Goal: Task Accomplishment & Management: Manage account settings

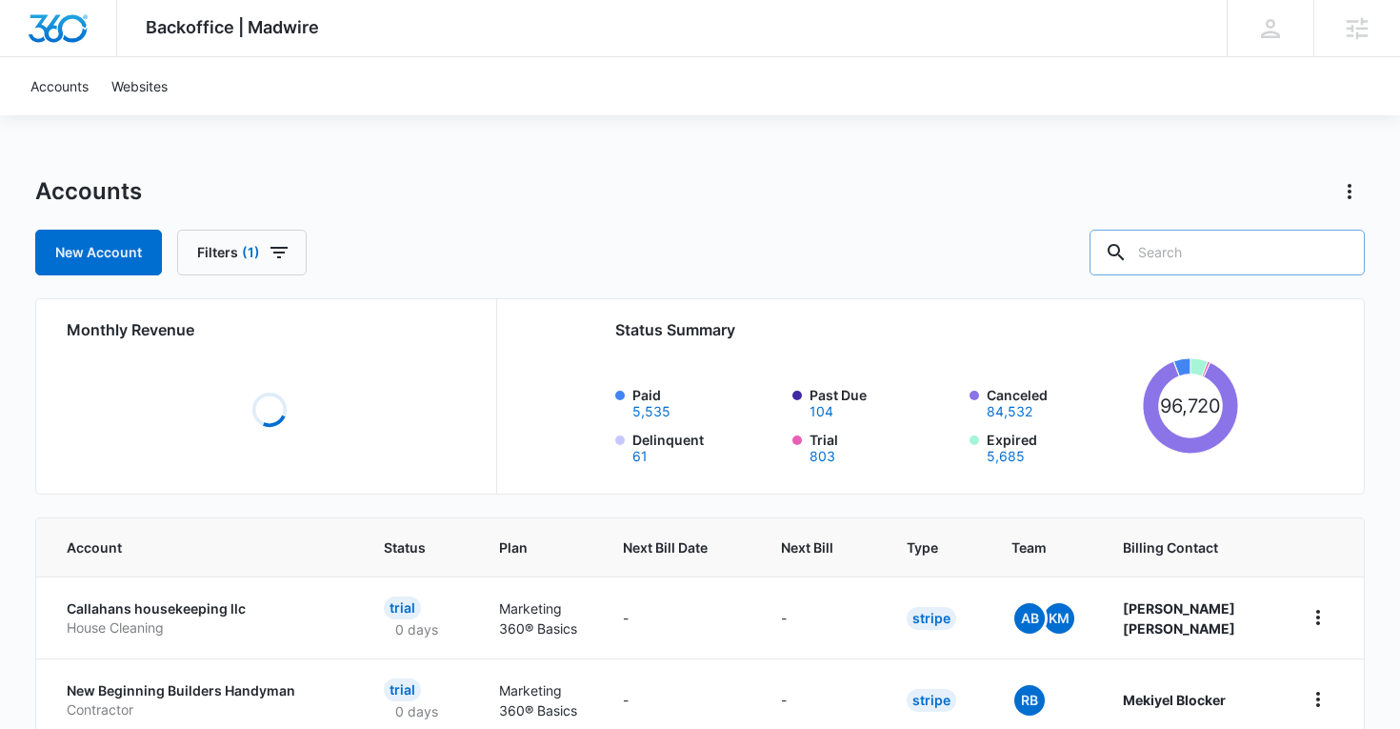
click at [1229, 243] on input "text" at bounding box center [1227, 253] width 275 height 46
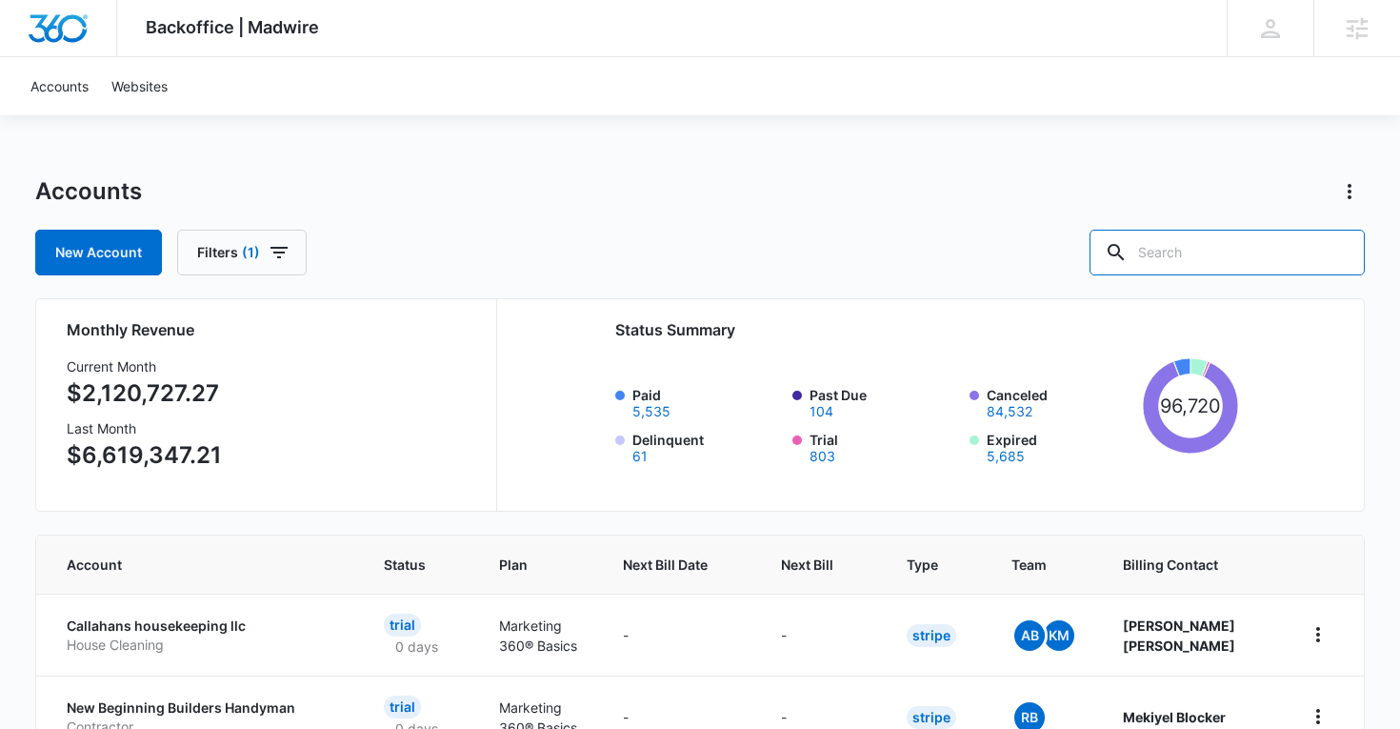
paste input "M335634"
type input "M335634"
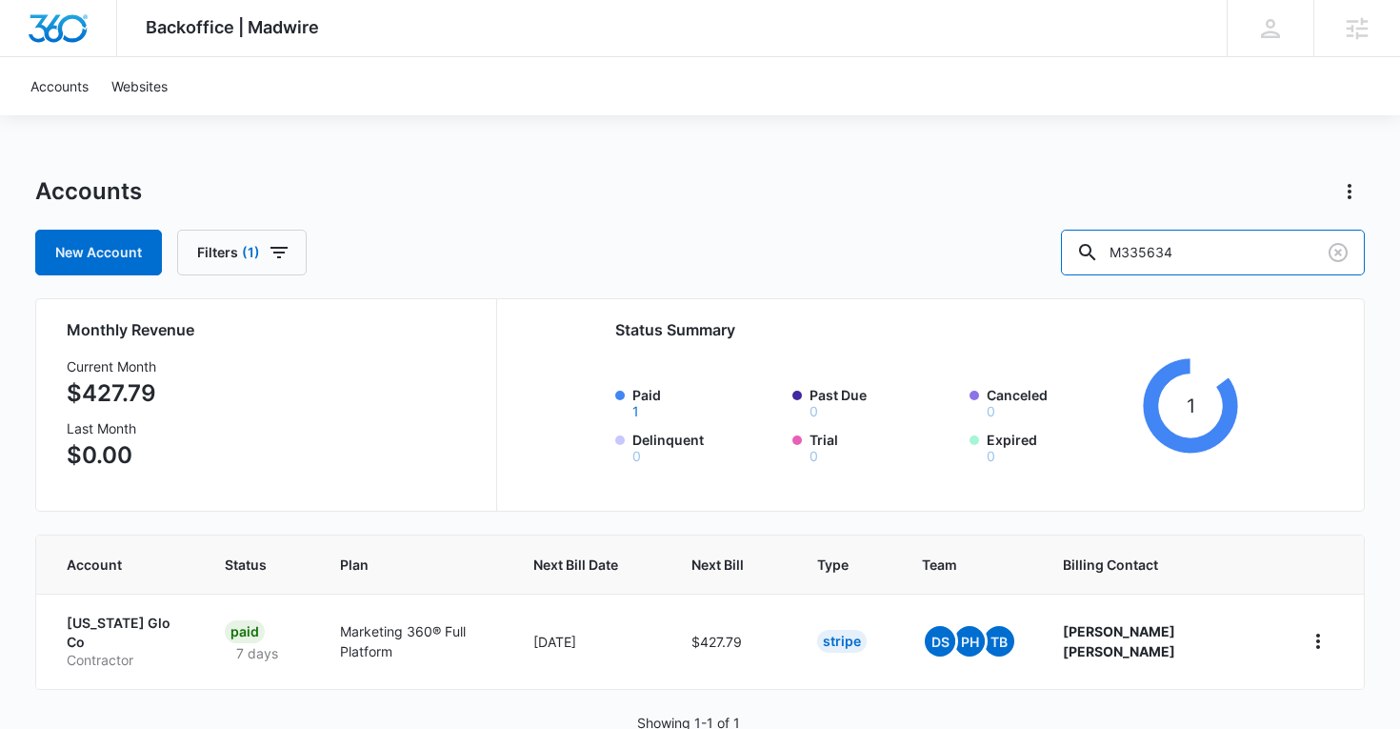
scroll to position [36, 0]
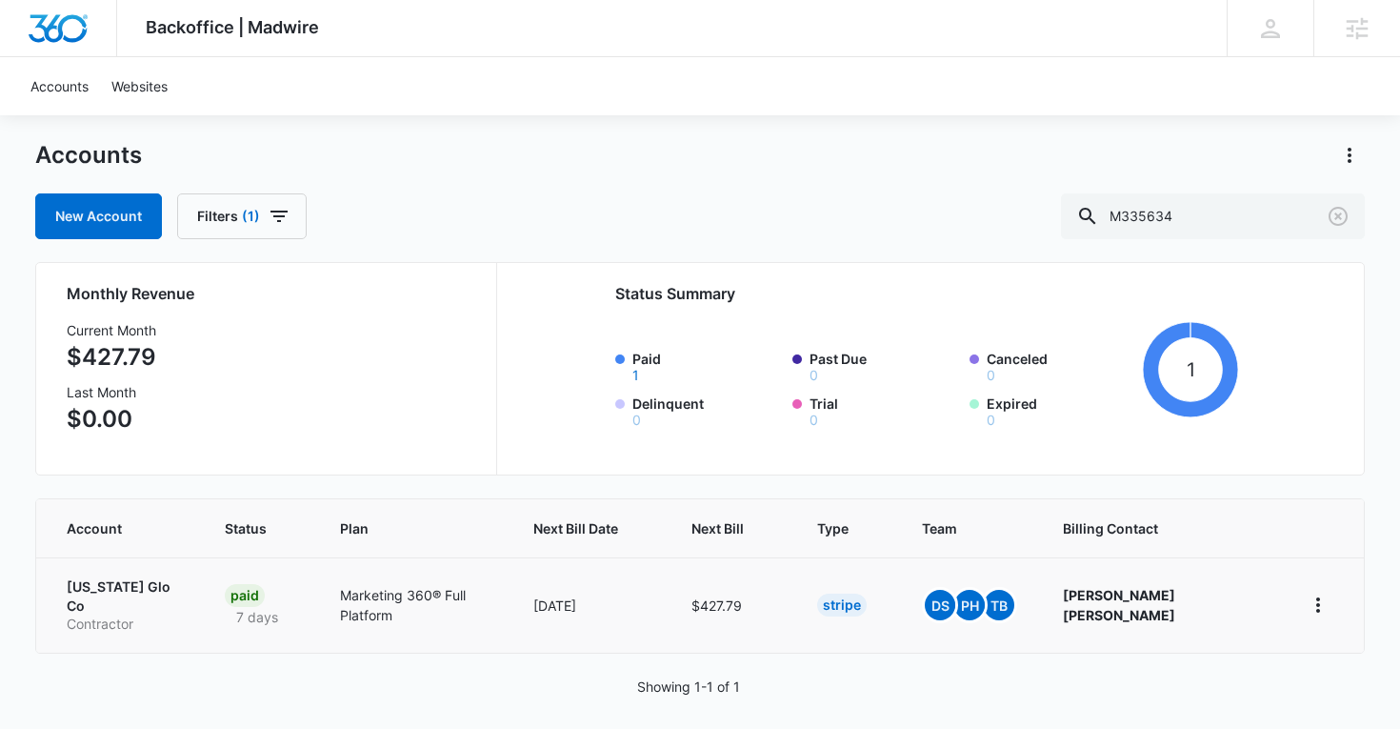
click at [105, 586] on p "[US_STATE] Glo Co" at bounding box center [123, 595] width 112 height 37
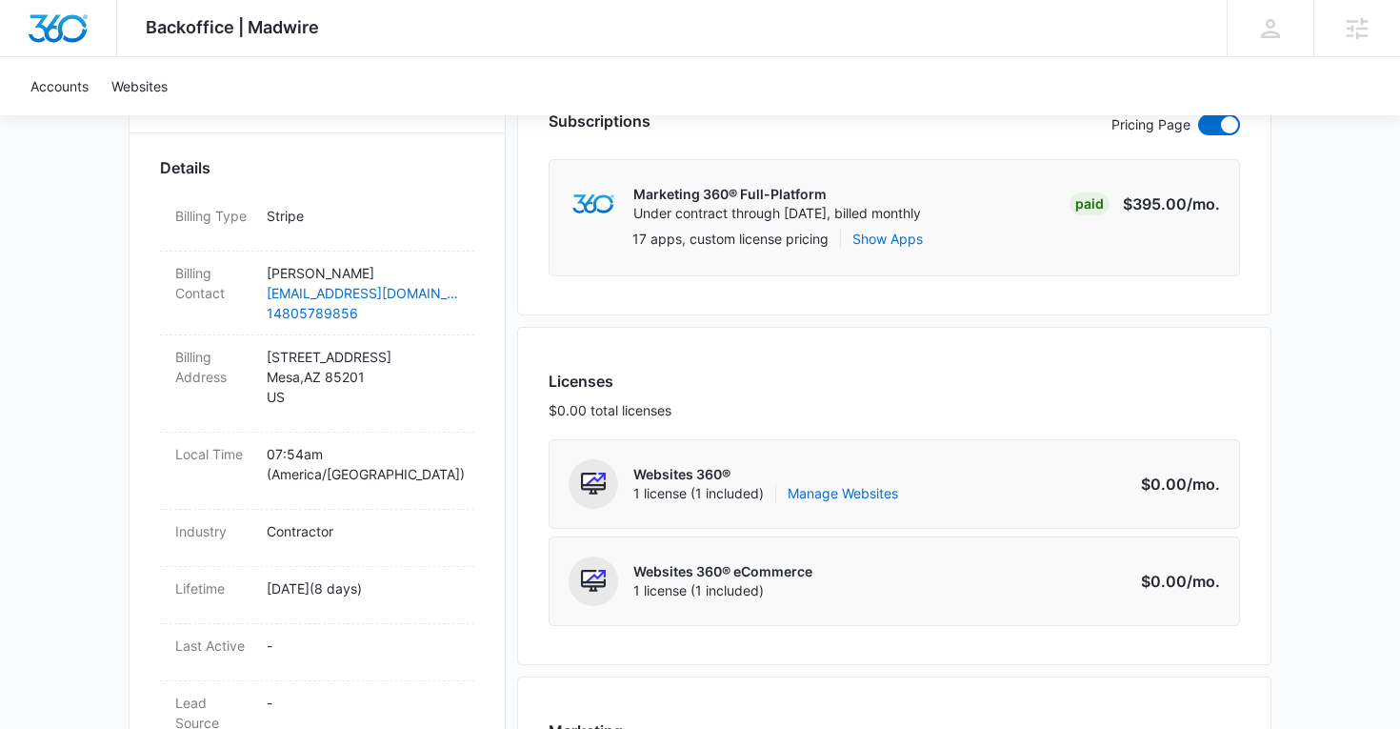
scroll to position [488, 0]
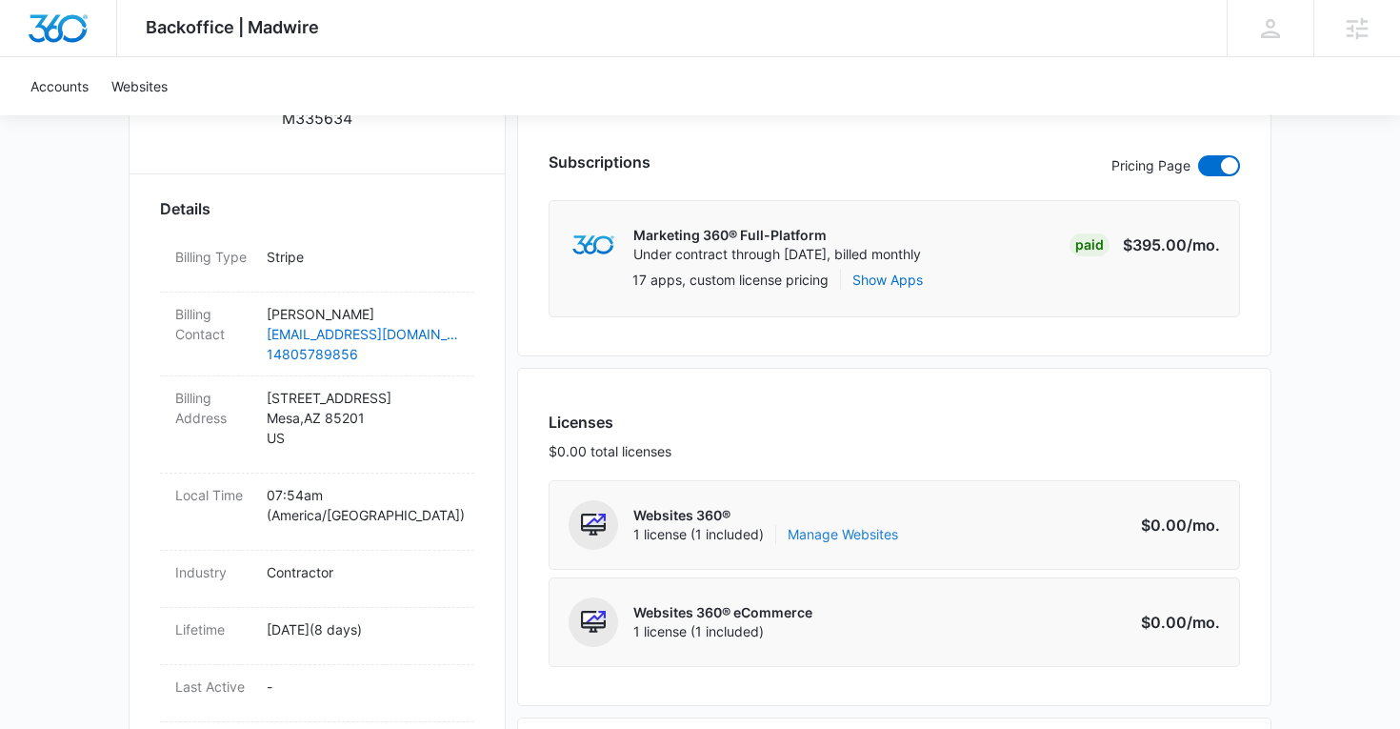
click at [826, 535] on link "Manage Websites" at bounding box center [843, 534] width 110 height 19
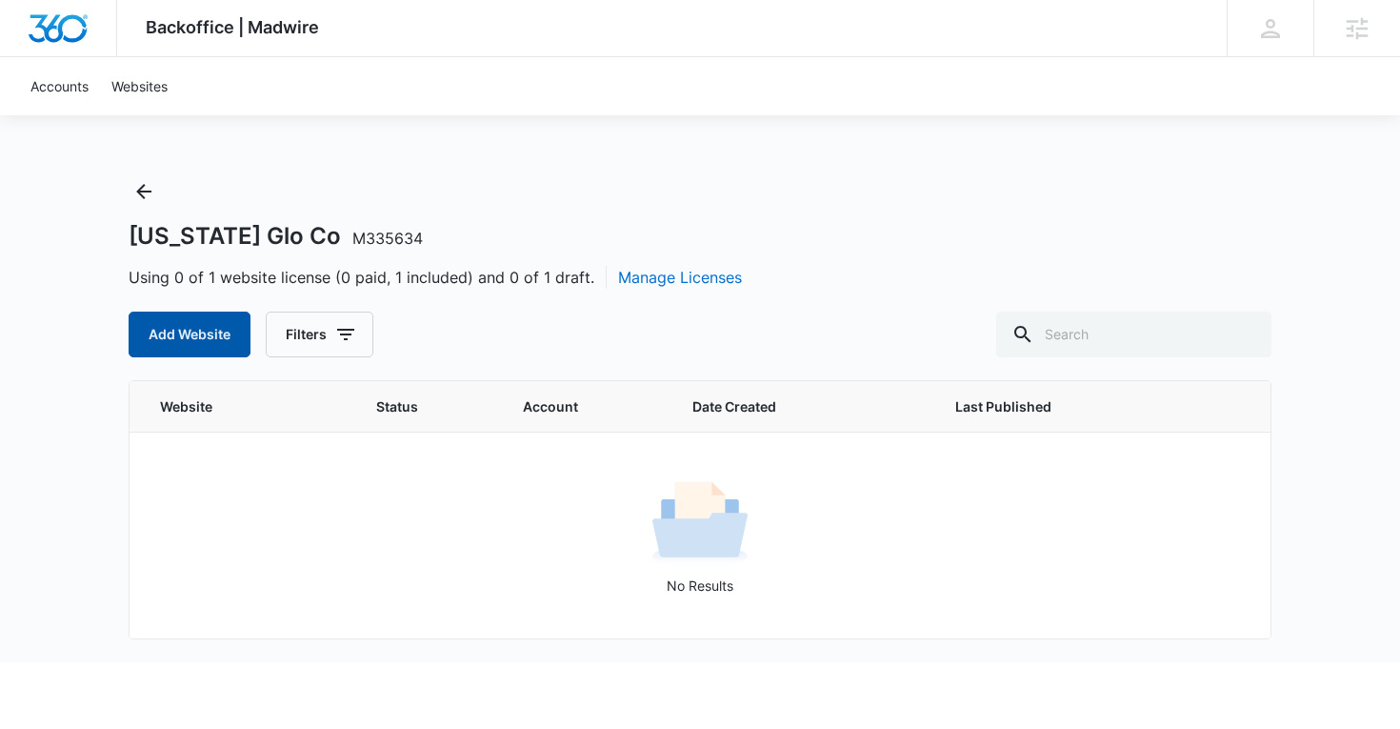
click at [196, 329] on button "Add Website" at bounding box center [190, 334] width 122 height 46
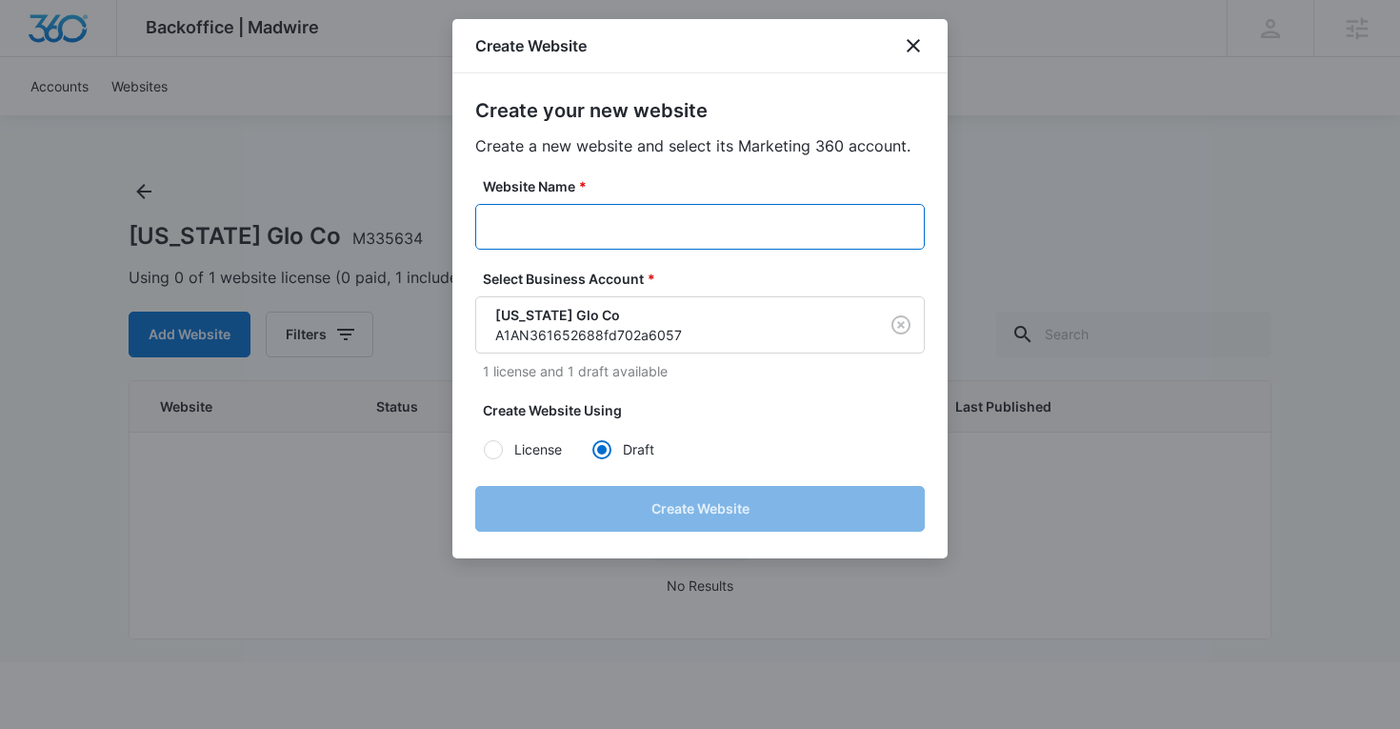
click at [515, 230] on input "Website Name *" at bounding box center [700, 227] width 450 height 46
paste input "M335634"
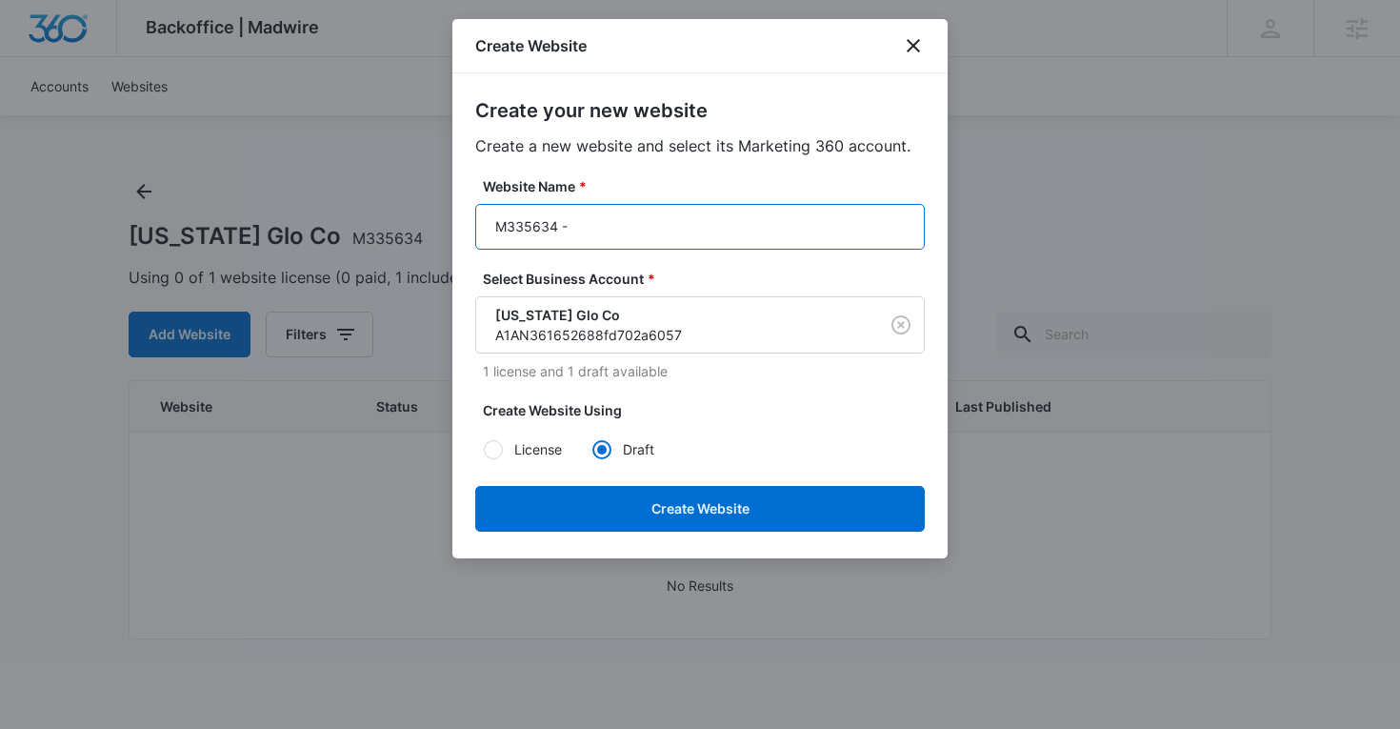
paste input "[US_STATE] Glo Co"
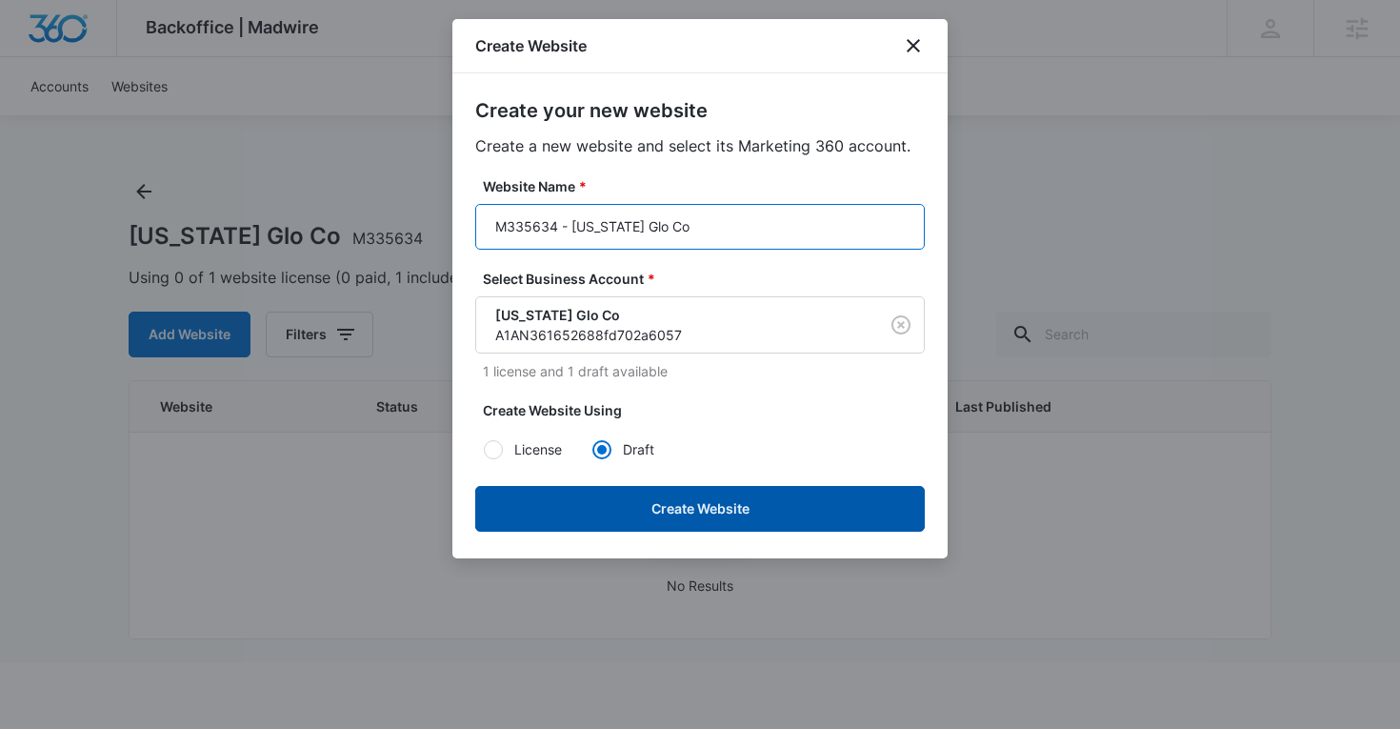
type input "M335634 - [US_STATE] Glo Co"
click at [639, 504] on button "Create Website" at bounding box center [700, 509] width 450 height 46
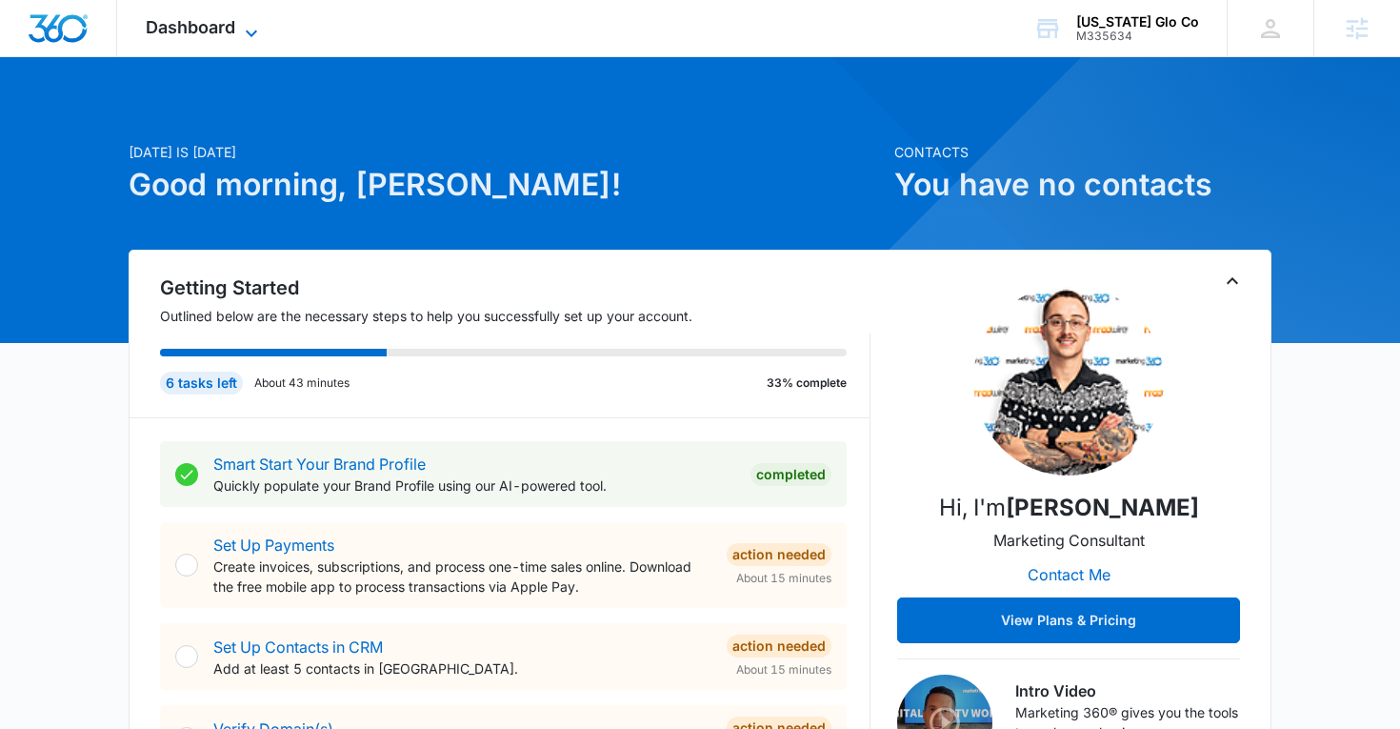
click at [230, 33] on span "Dashboard" at bounding box center [191, 27] width 90 height 20
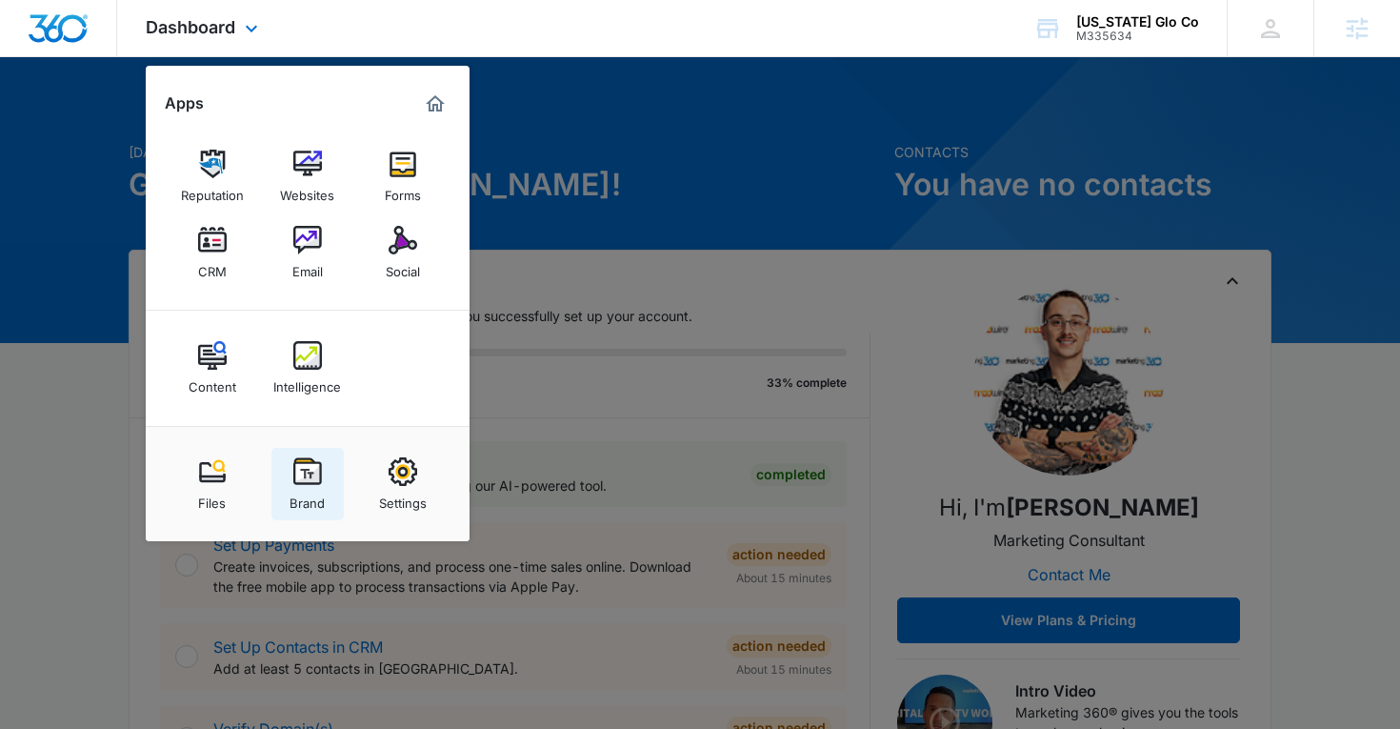
click at [299, 469] on img at bounding box center [307, 471] width 29 height 29
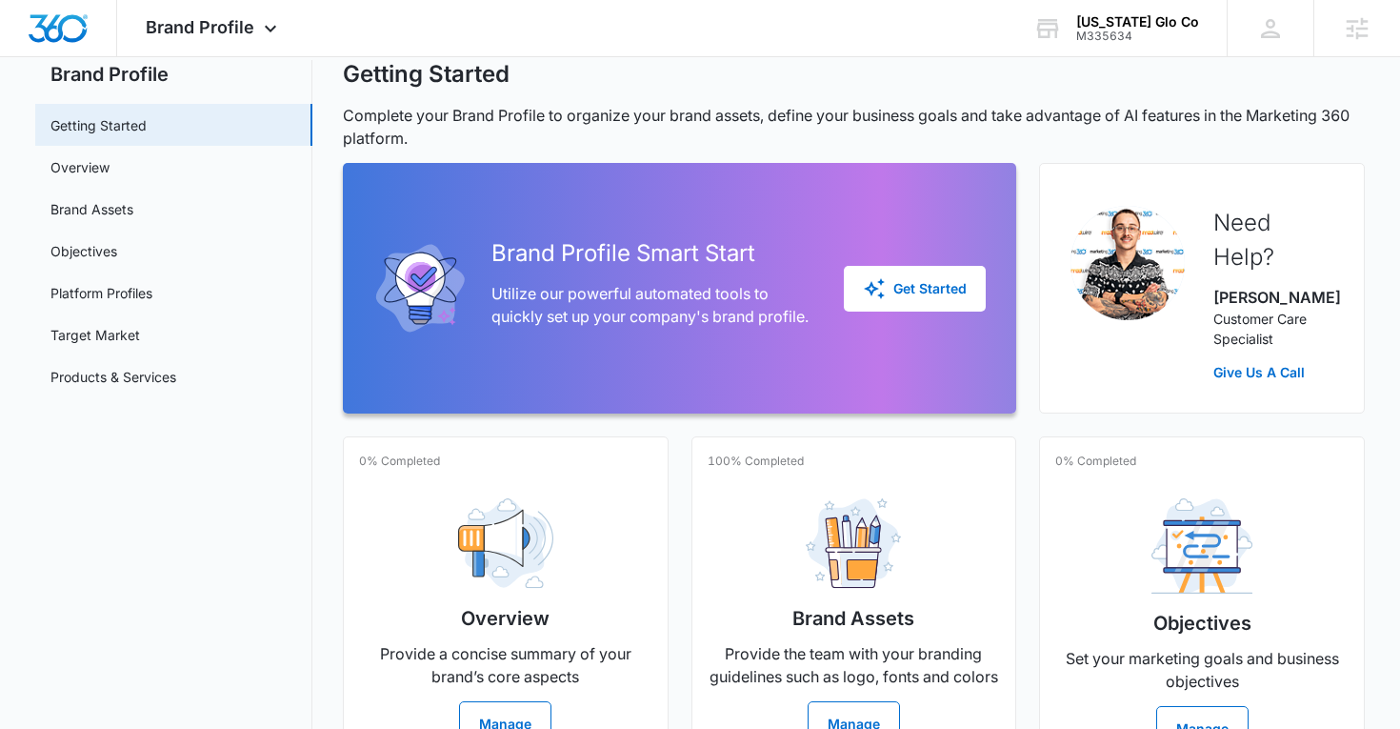
scroll to position [63, 0]
